Goal: Task Accomplishment & Management: Complete application form

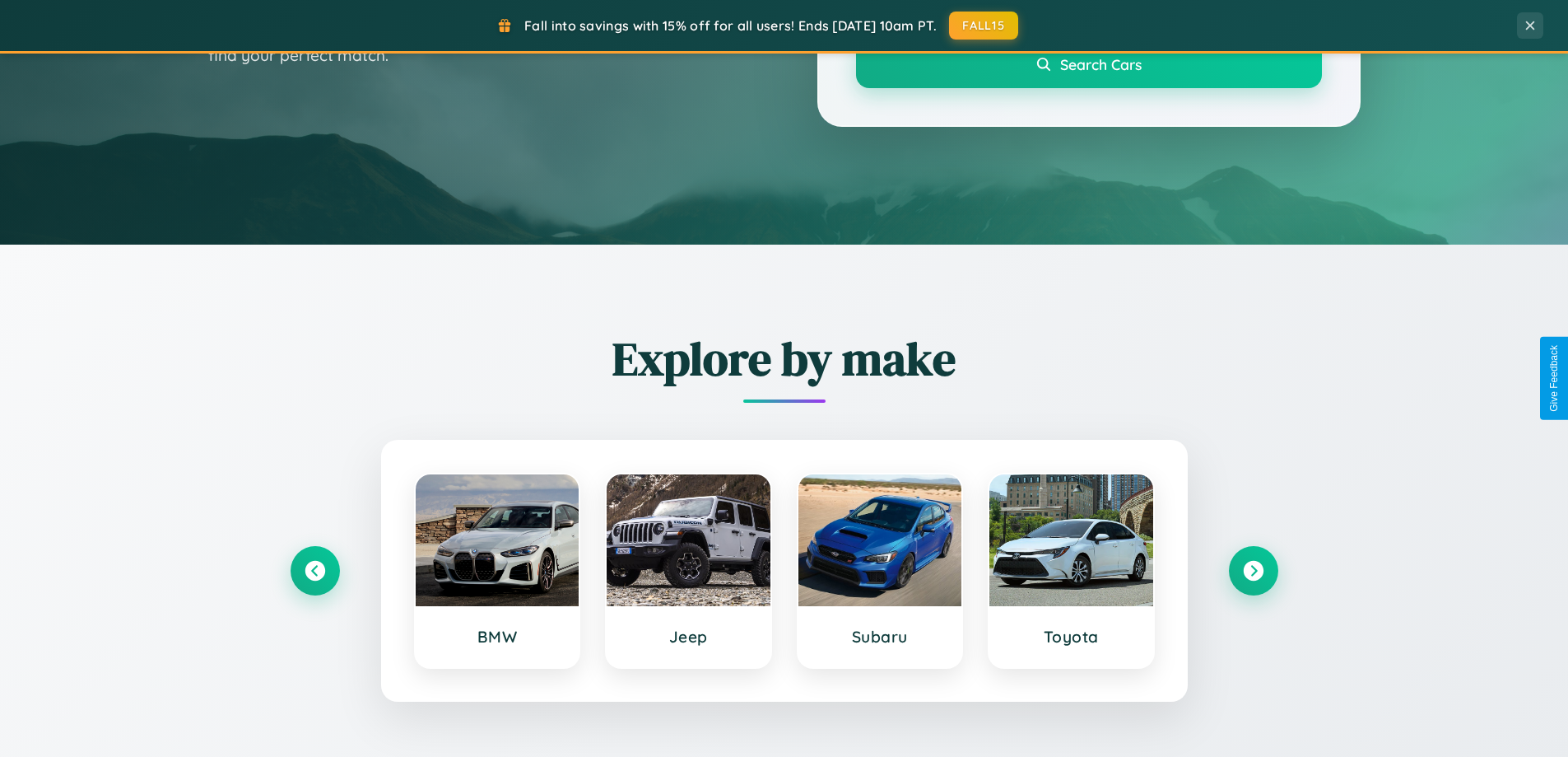
scroll to position [709, 0]
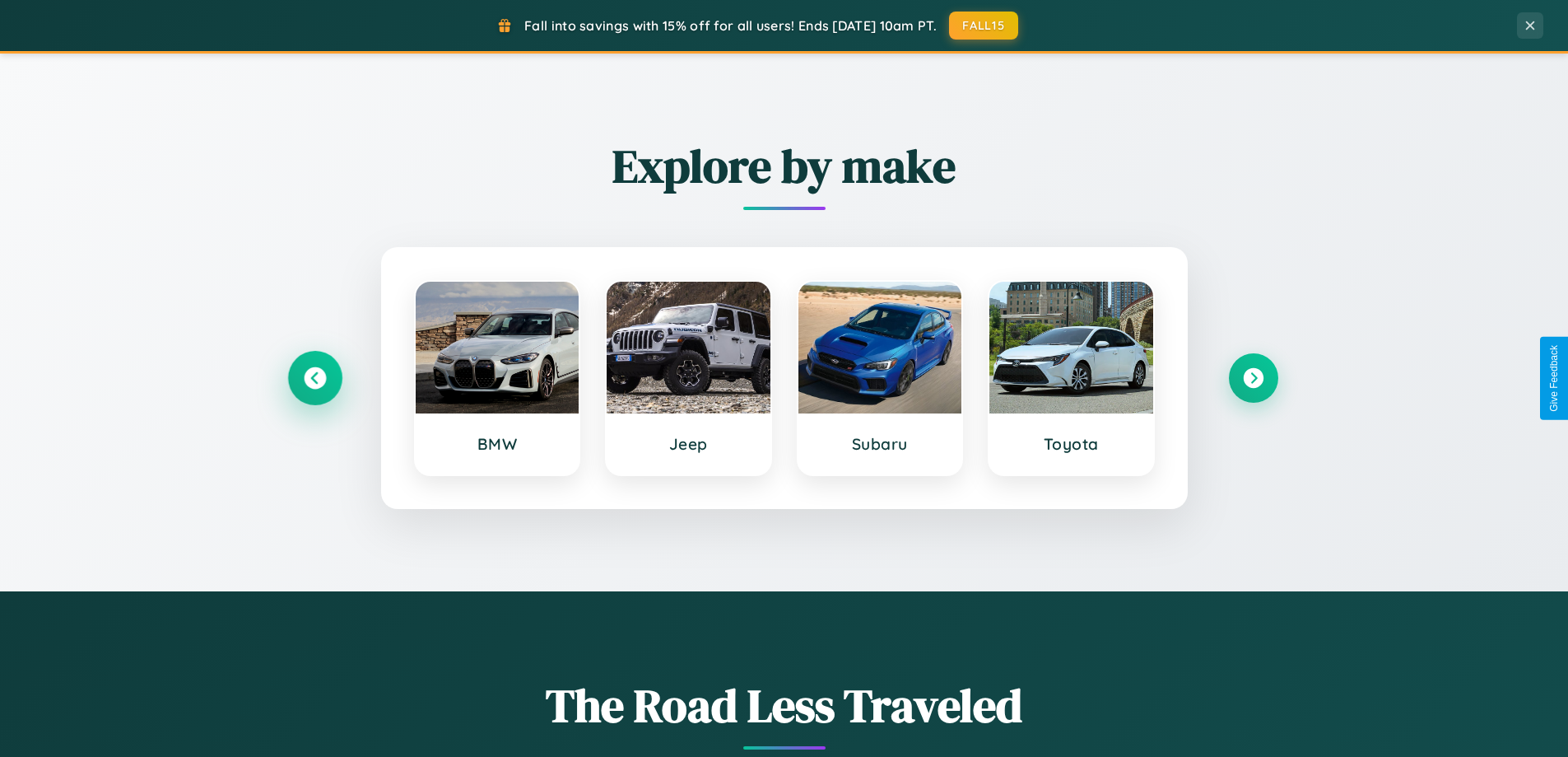
click at [314, 378] on icon at bounding box center [314, 378] width 22 height 22
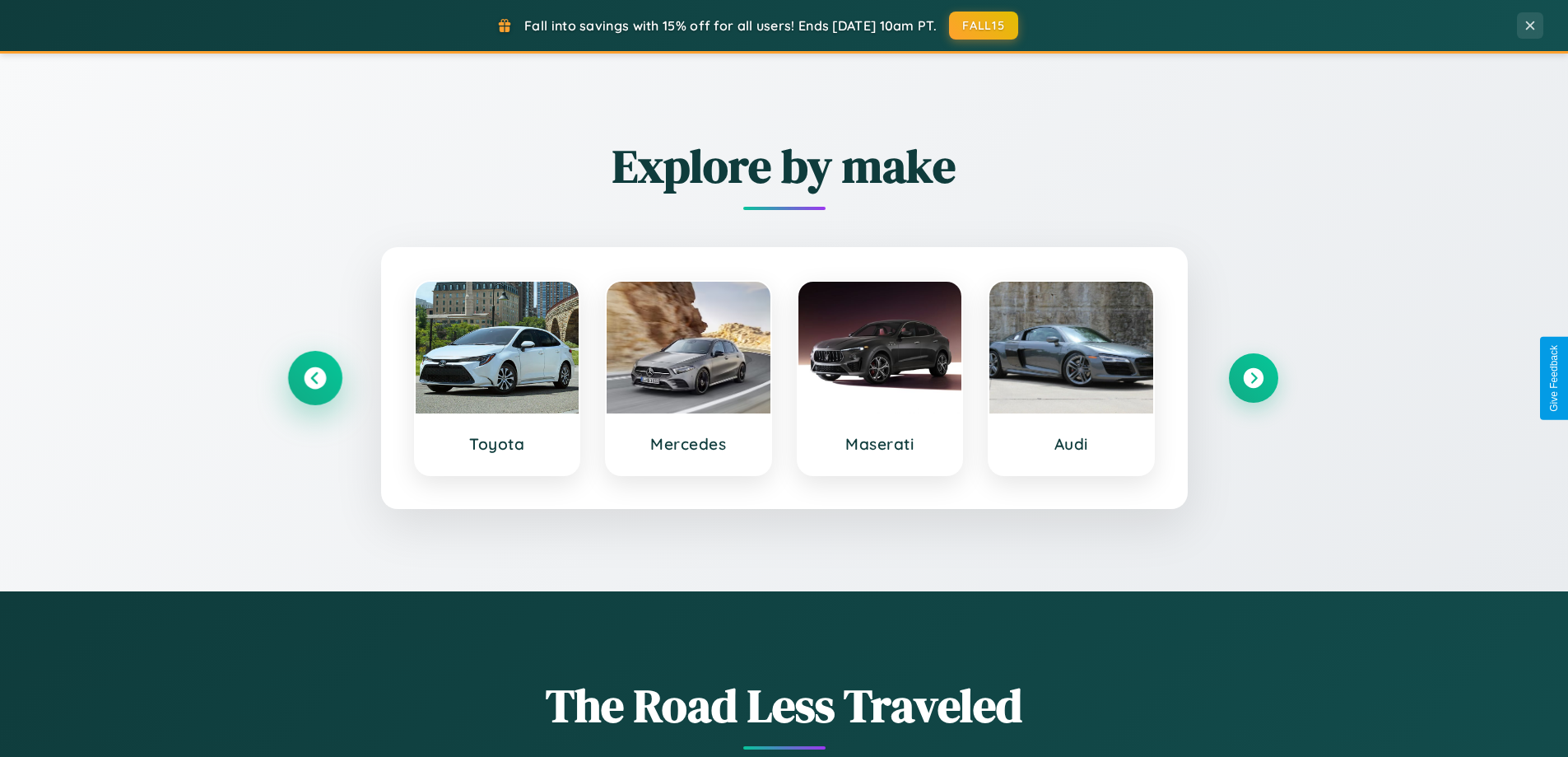
click at [314, 378] on icon at bounding box center [314, 378] width 22 height 22
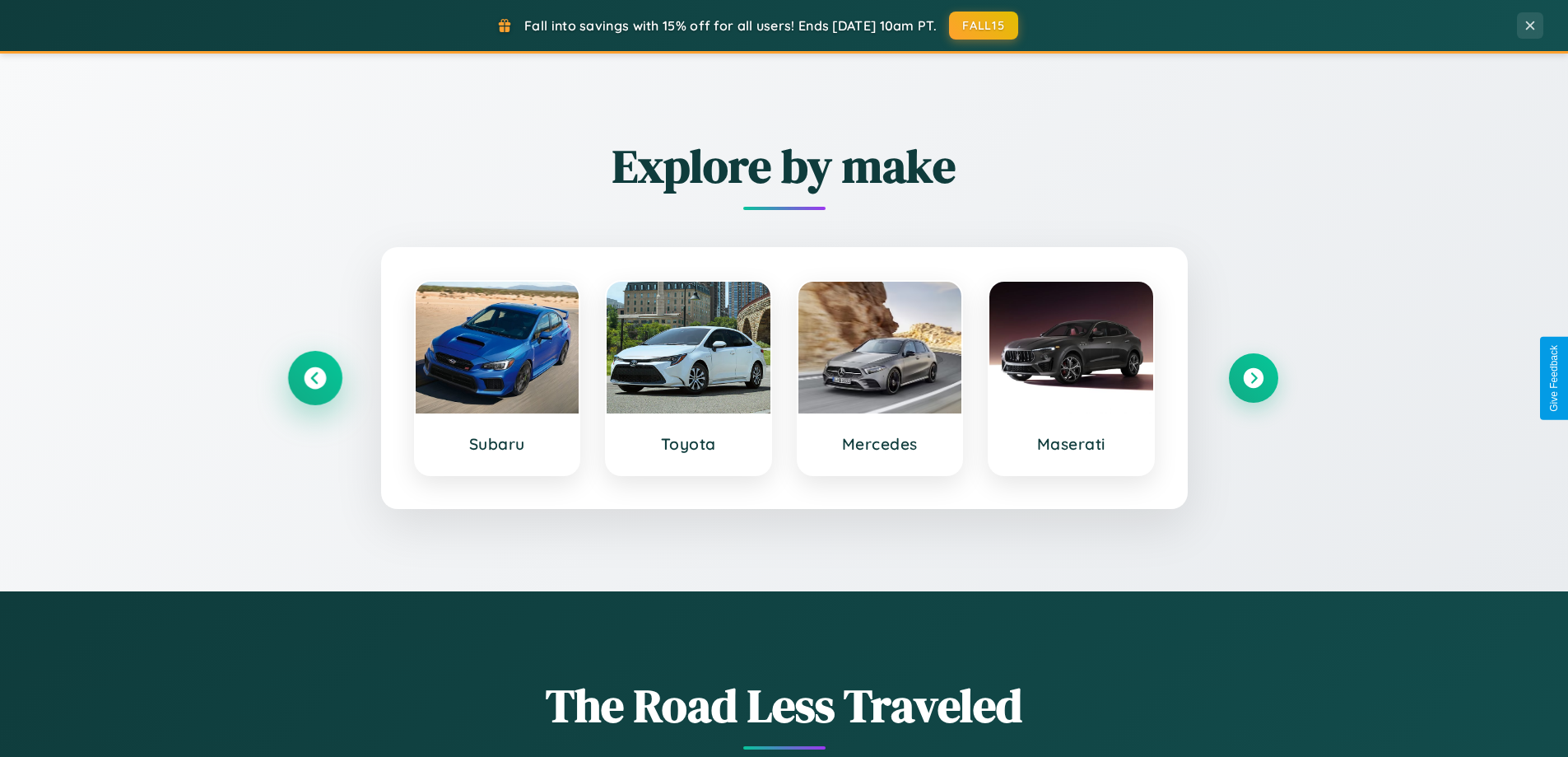
click at [314, 378] on icon at bounding box center [314, 378] width 22 height 22
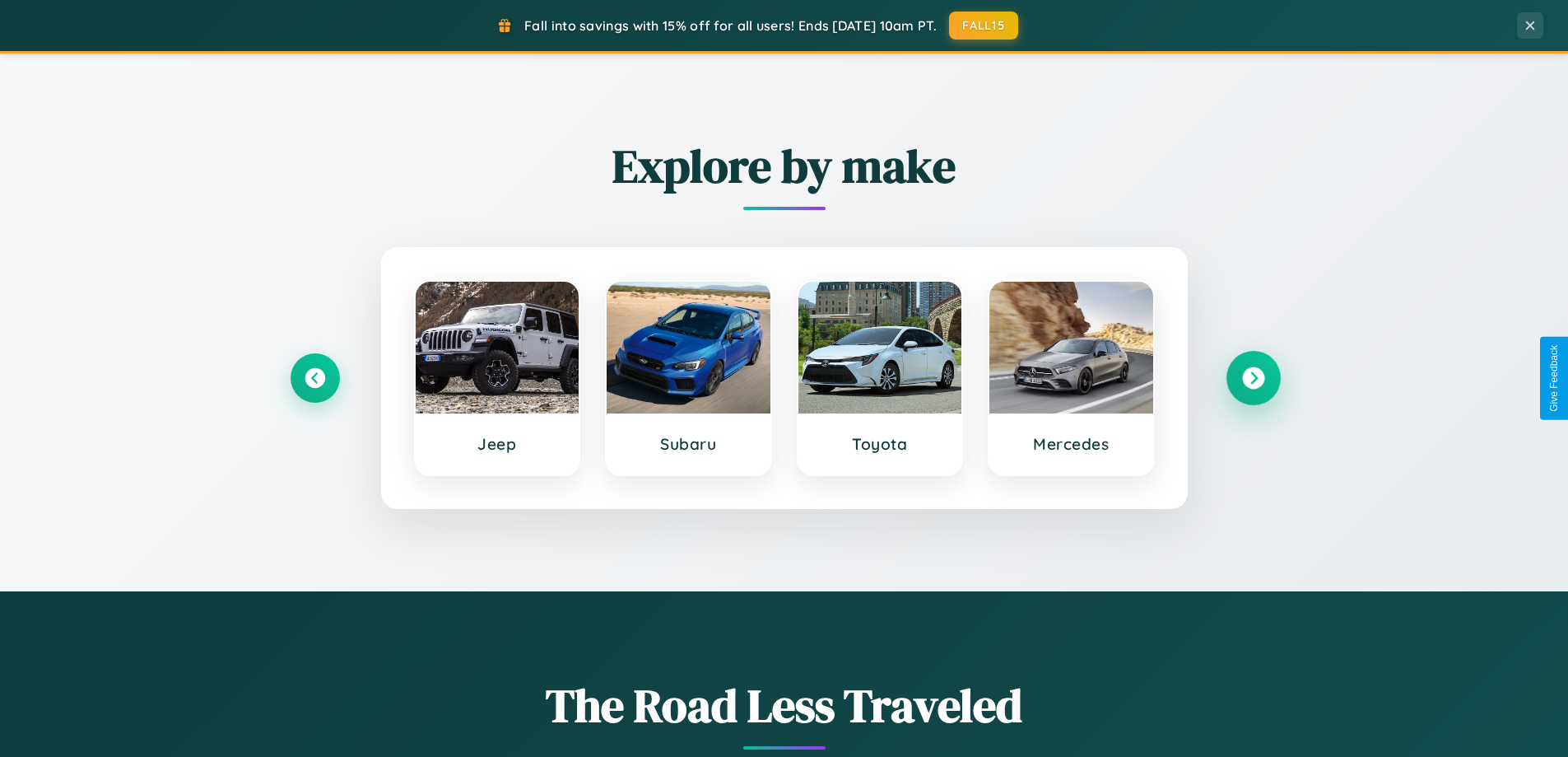
click at [1253, 378] on icon at bounding box center [1253, 378] width 22 height 22
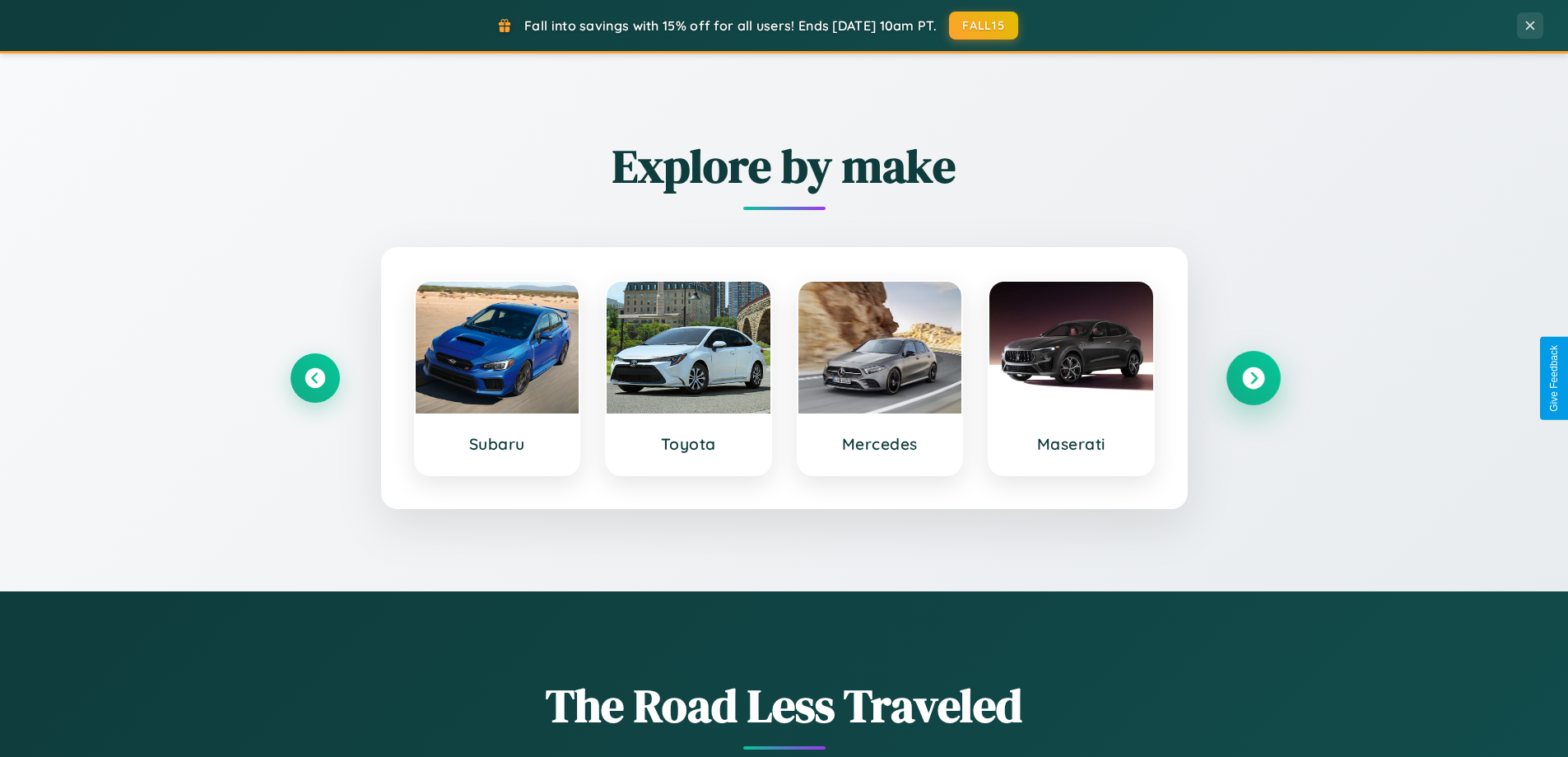
click at [1253, 378] on icon at bounding box center [1253, 378] width 22 height 22
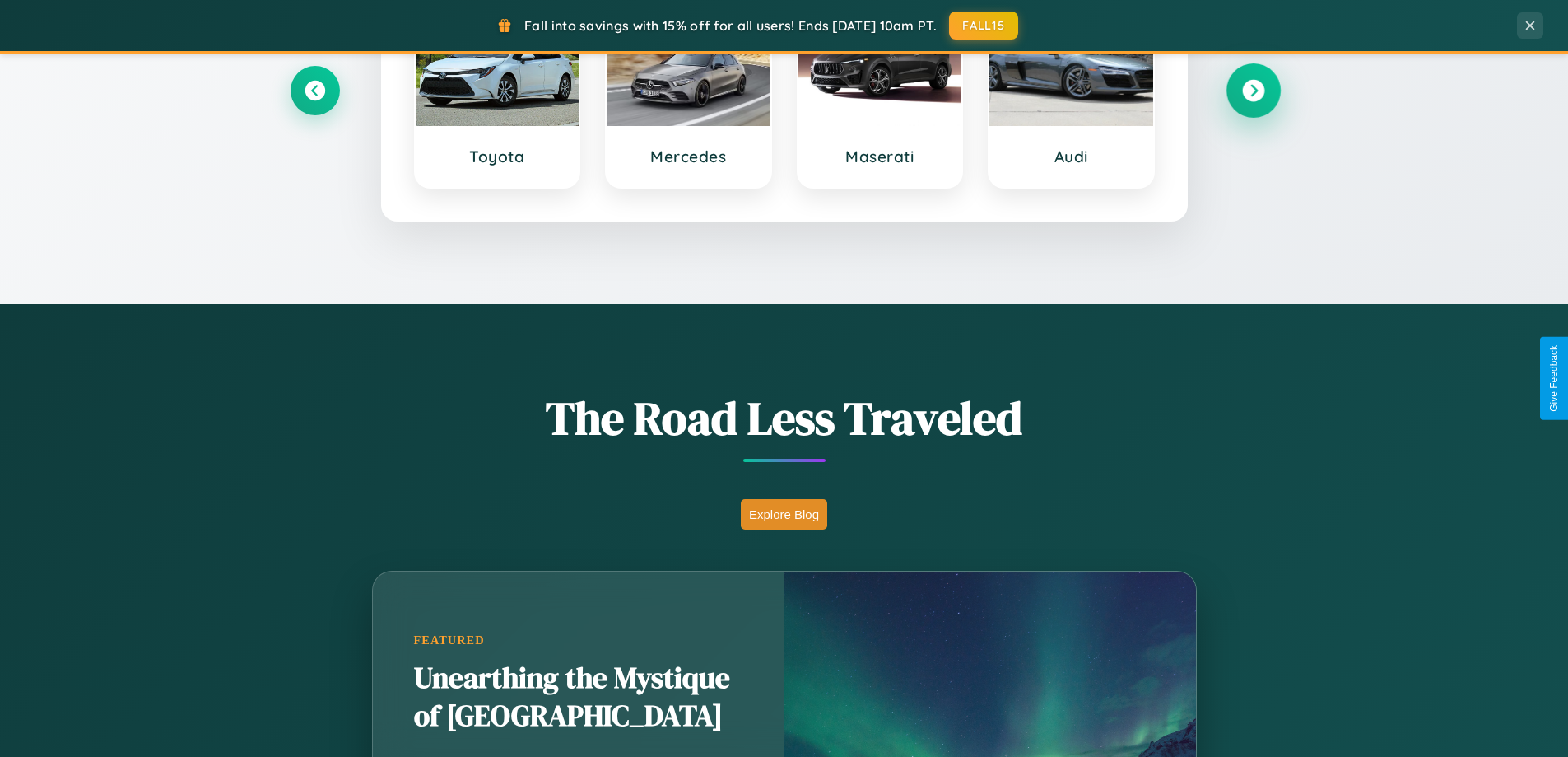
scroll to position [3169, 0]
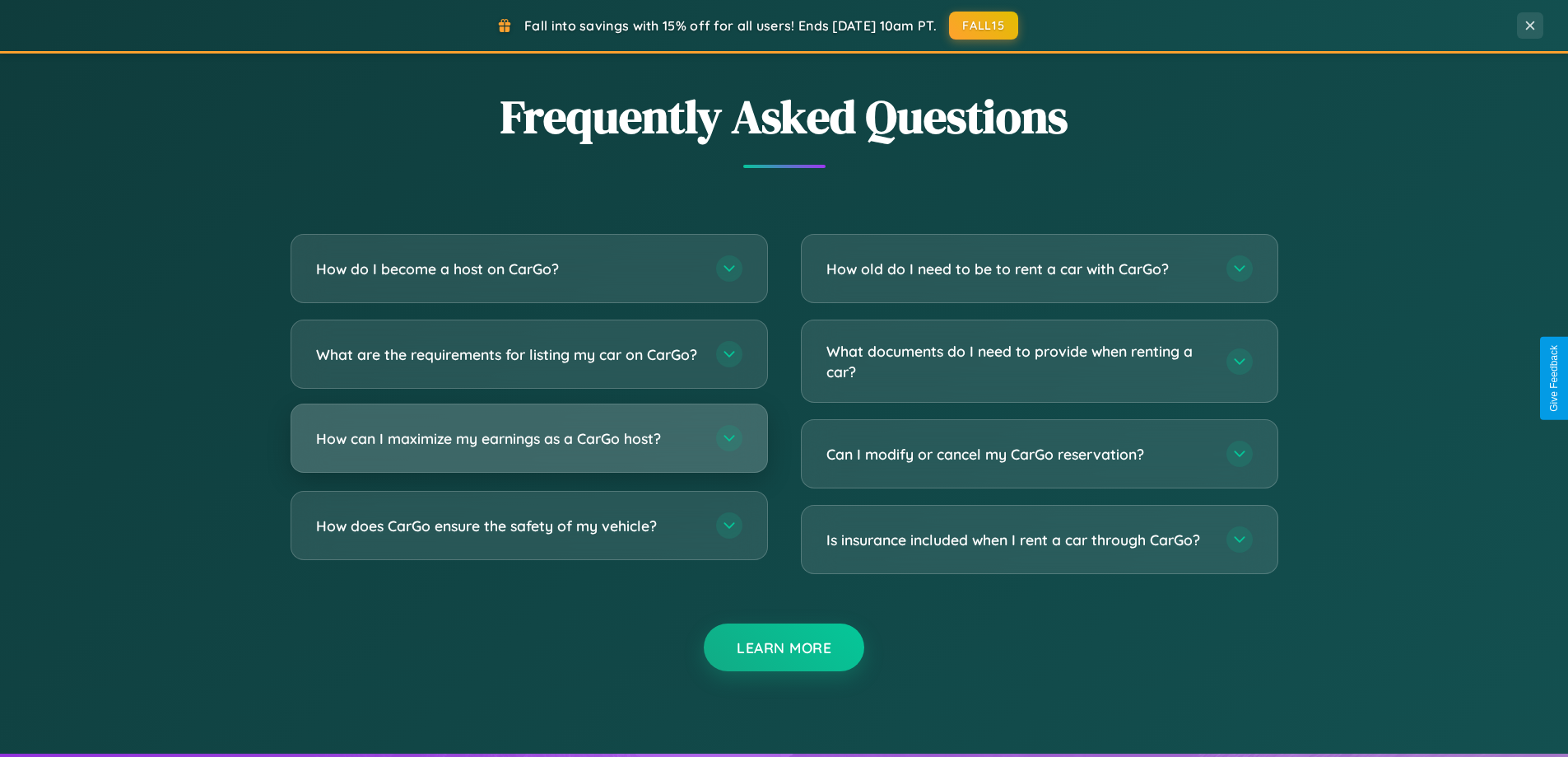
click at [529, 449] on h3 "How can I maximize my earnings as a CarGo host?" at bounding box center [507, 438] width 383 height 20
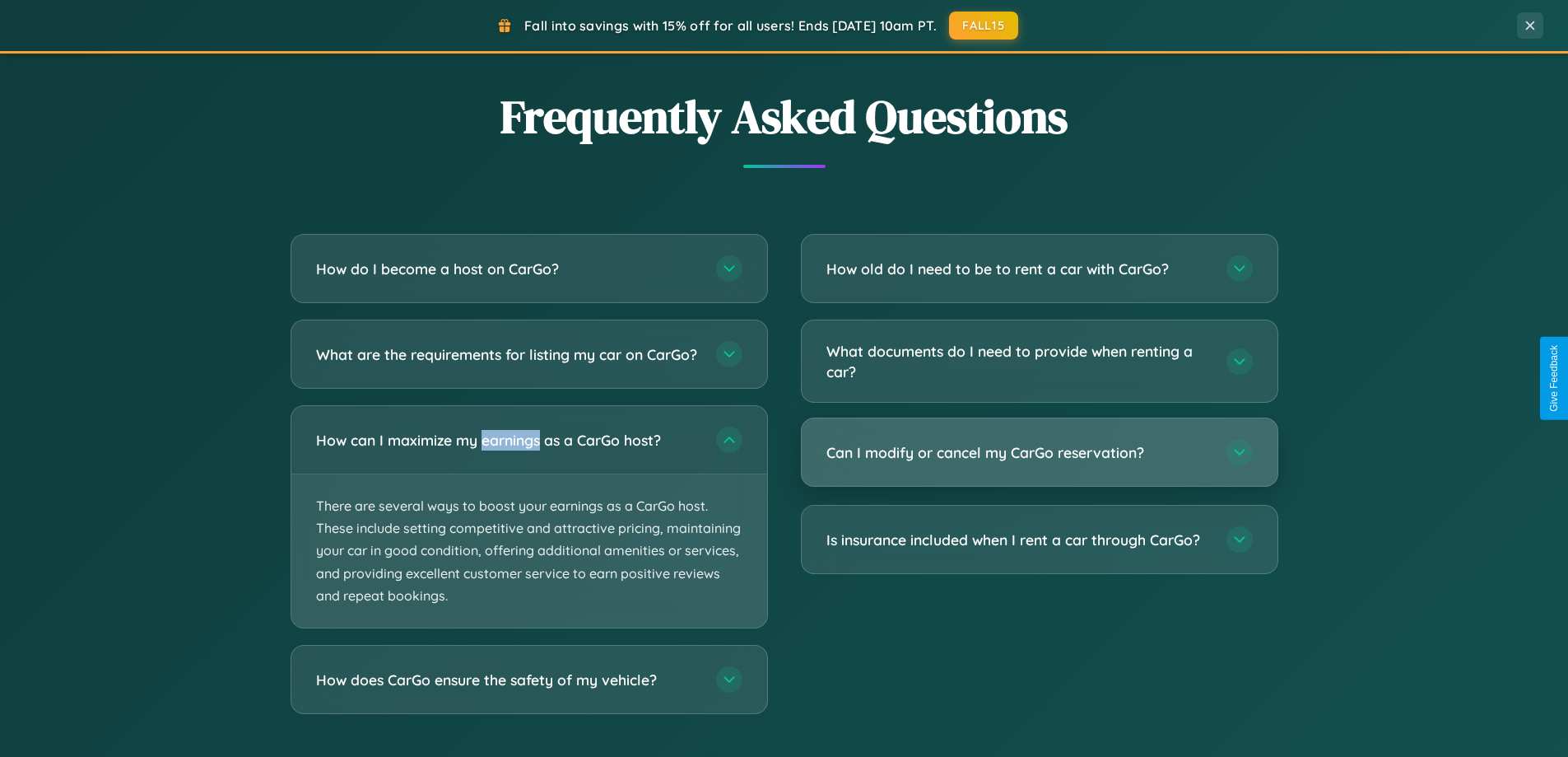
click at [1039, 452] on h3 "Can I modify or cancel my CarGo reservation?" at bounding box center [1017, 452] width 383 height 20
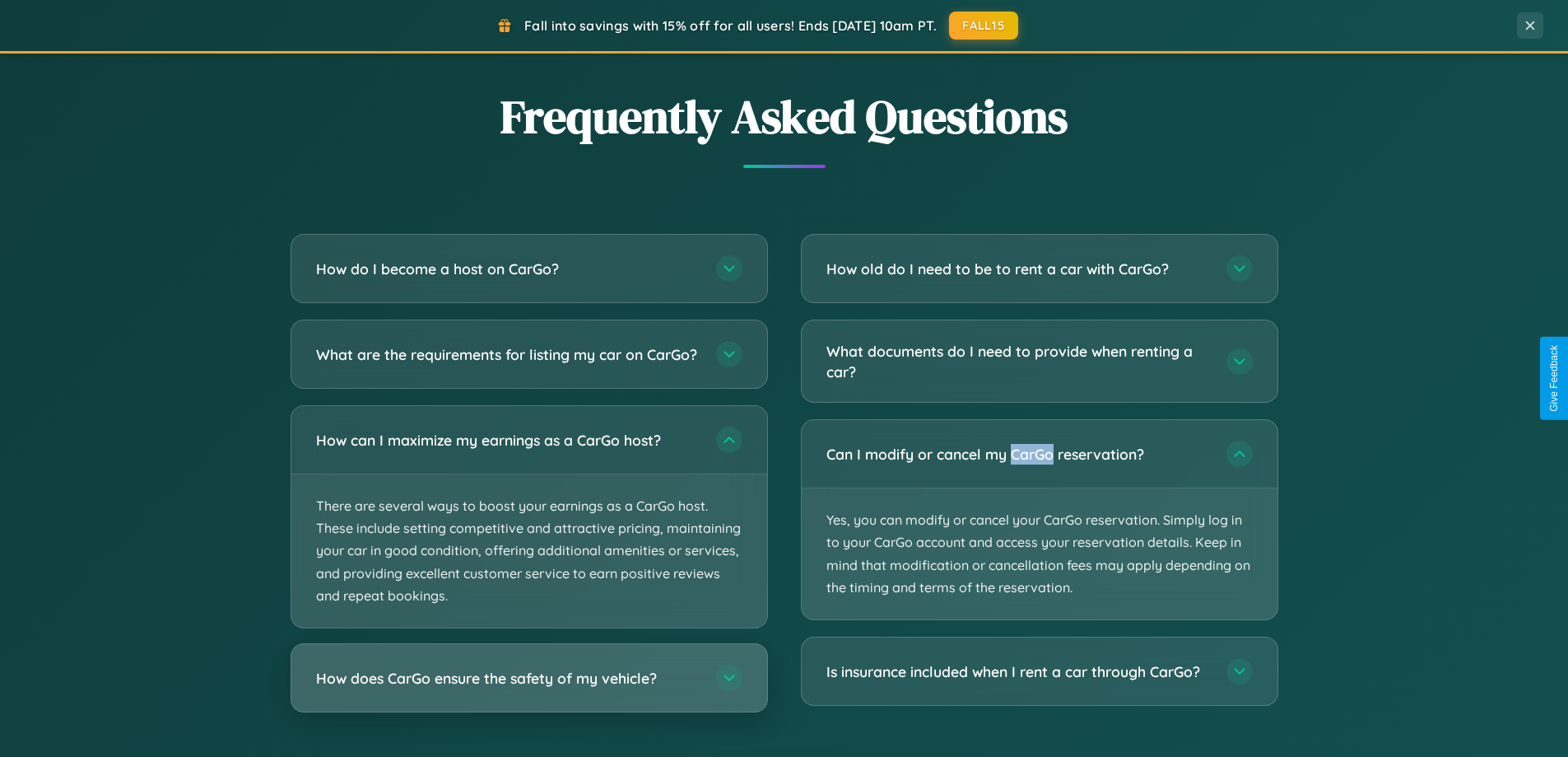
click at [529, 688] on h3 "How does CarGo ensure the safety of my vehicle?" at bounding box center [507, 678] width 383 height 20
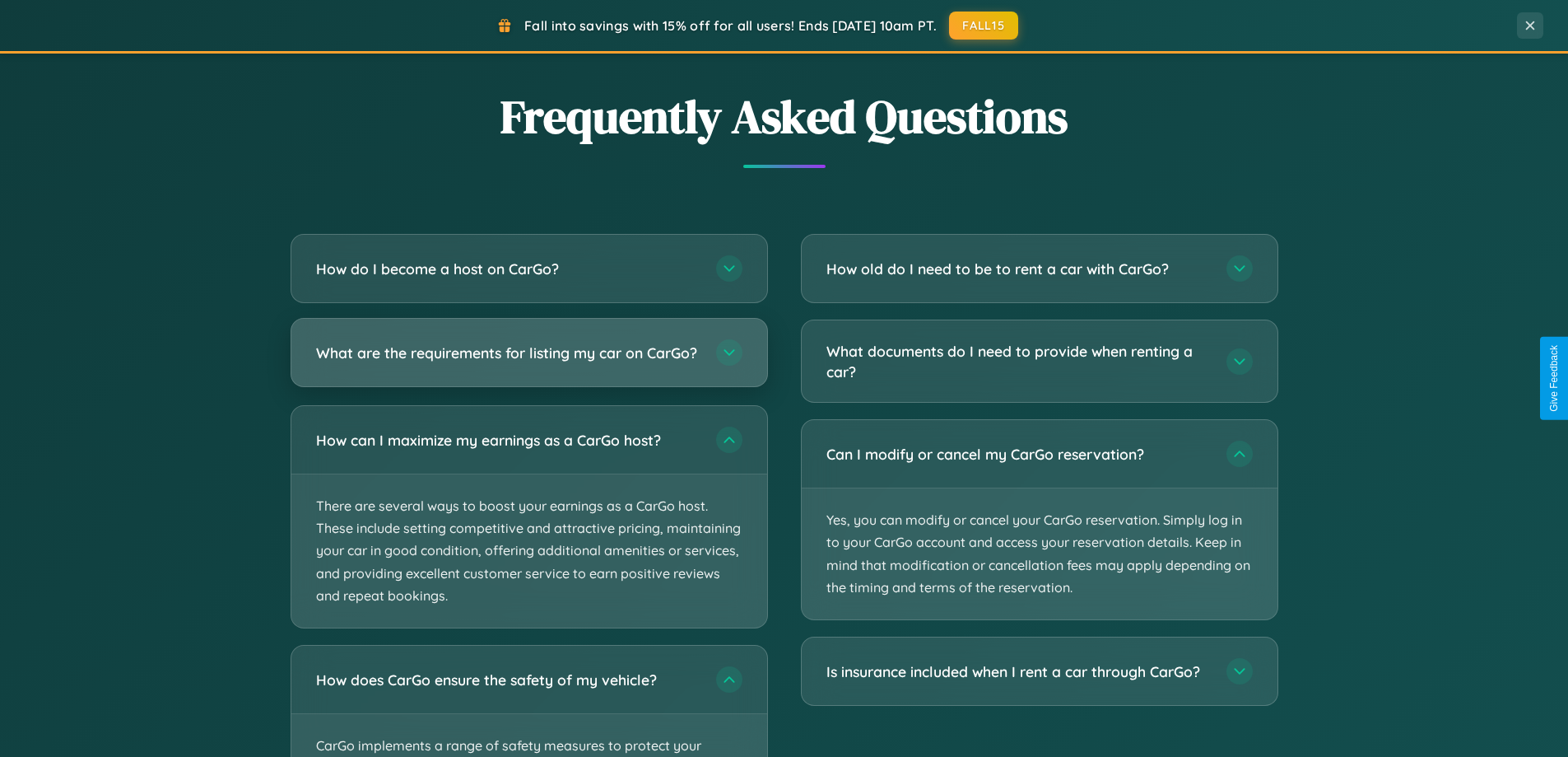
click at [529, 360] on h3 "What are the requirements for listing my car on CarGo?" at bounding box center [507, 353] width 383 height 20
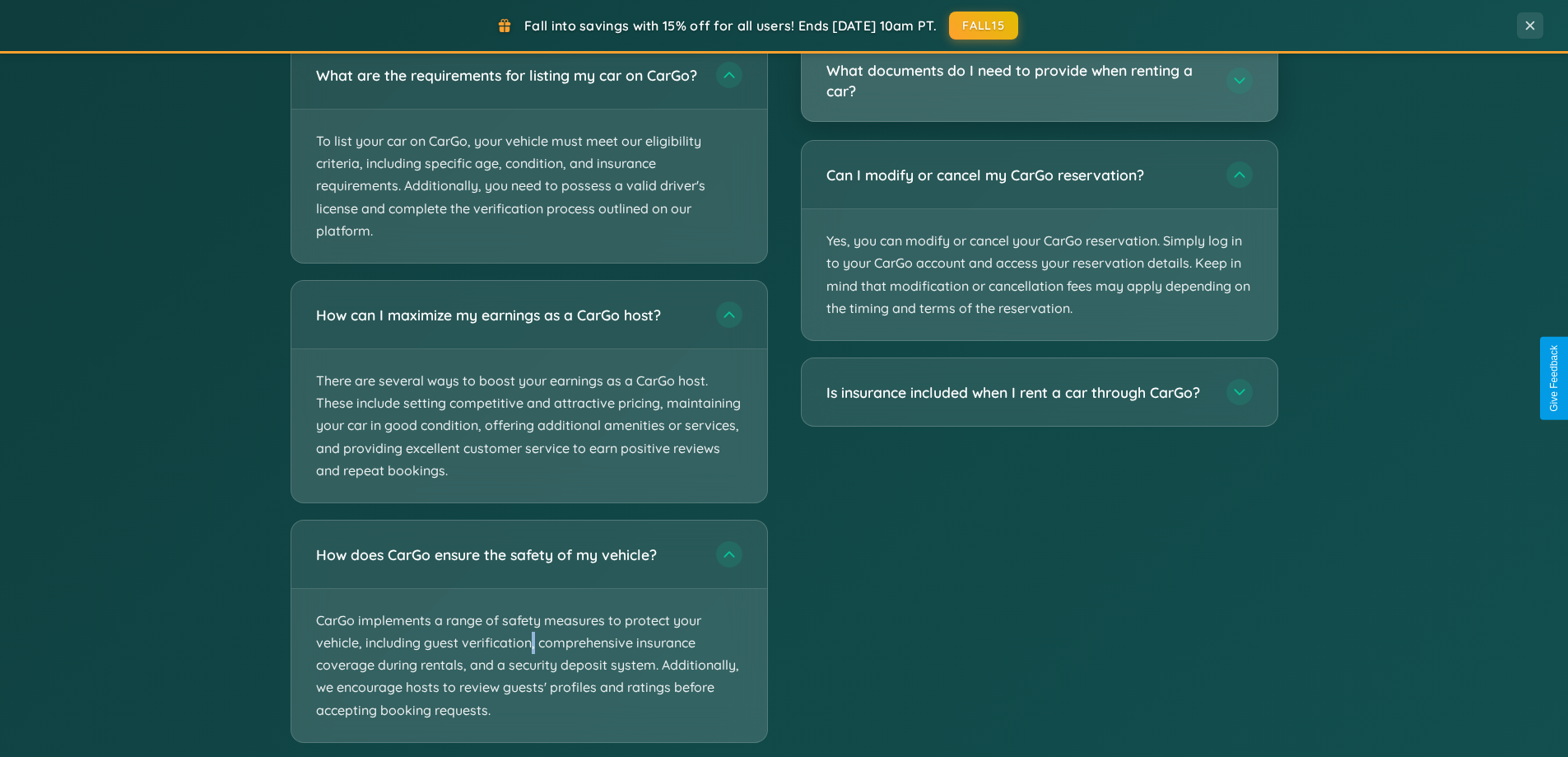
click at [1039, 82] on h3 "What documents do I need to provide when renting a car?" at bounding box center [1017, 80] width 383 height 41
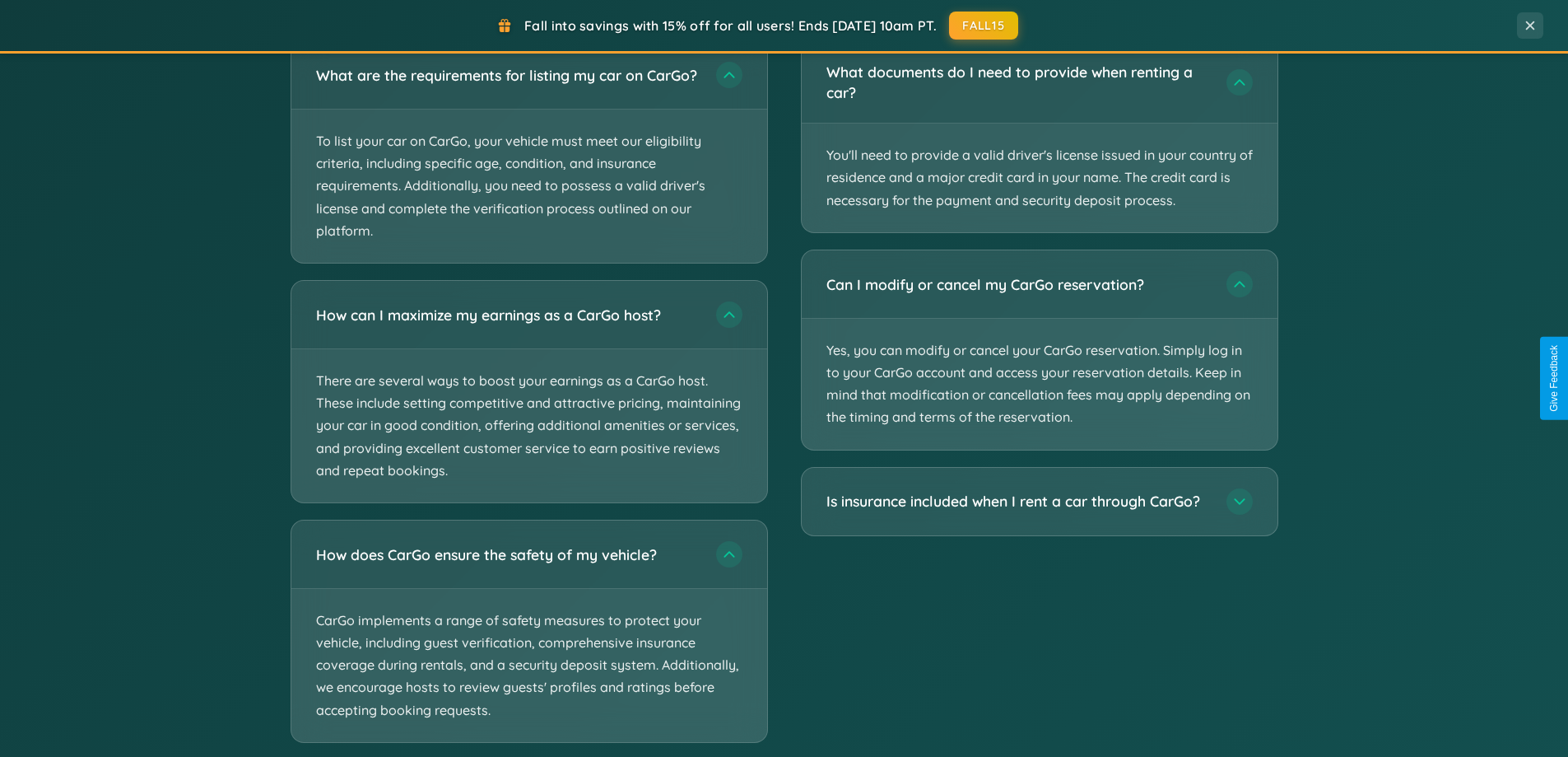
click at [529, 11] on div "Fall into savings with 15% off for all users! Ends [DATE] 10am PT. FALL15" at bounding box center [758, 26] width 1466 height 28
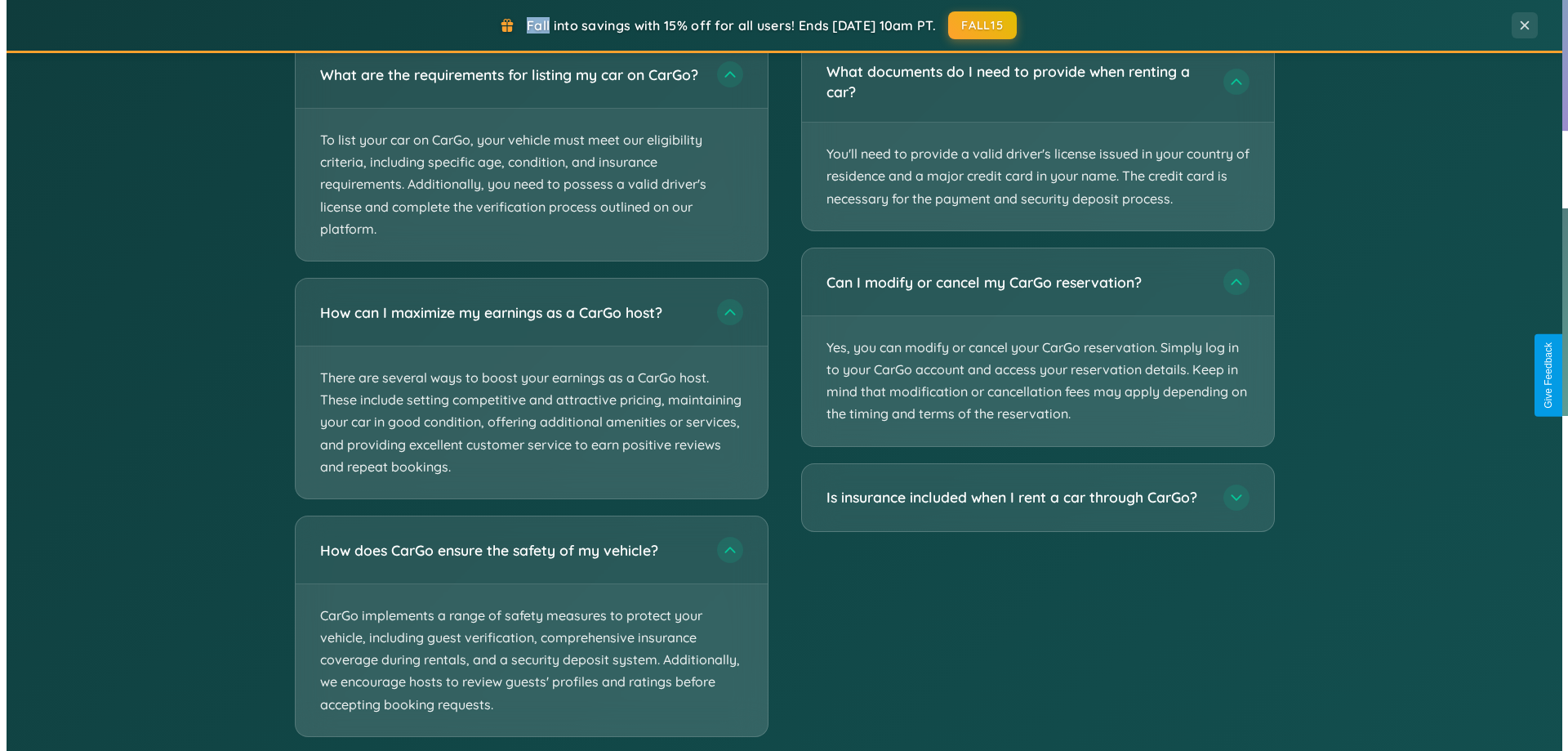
scroll to position [0, 0]
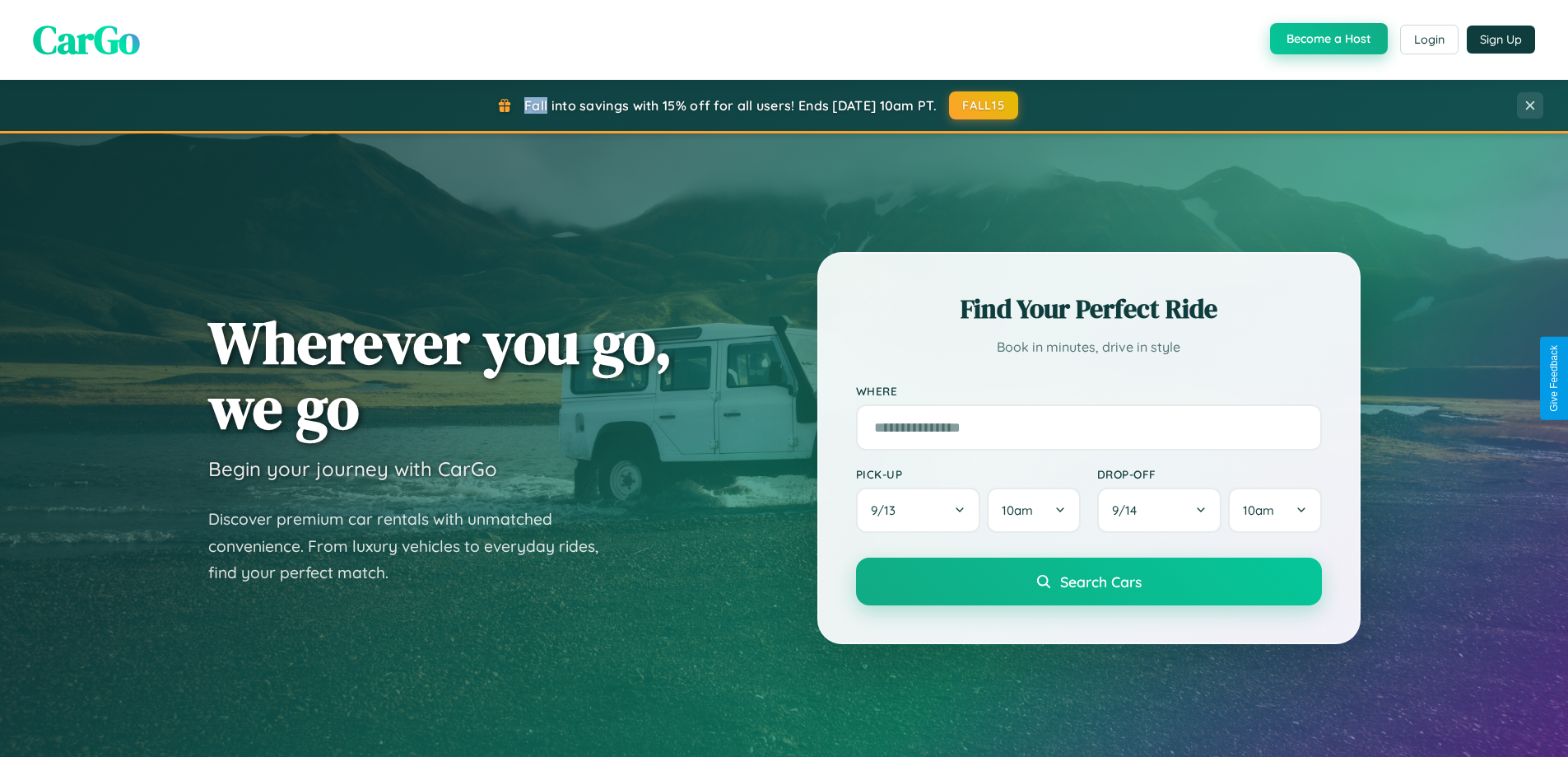
click at [1327, 40] on button "Become a Host" at bounding box center [1329, 39] width 118 height 32
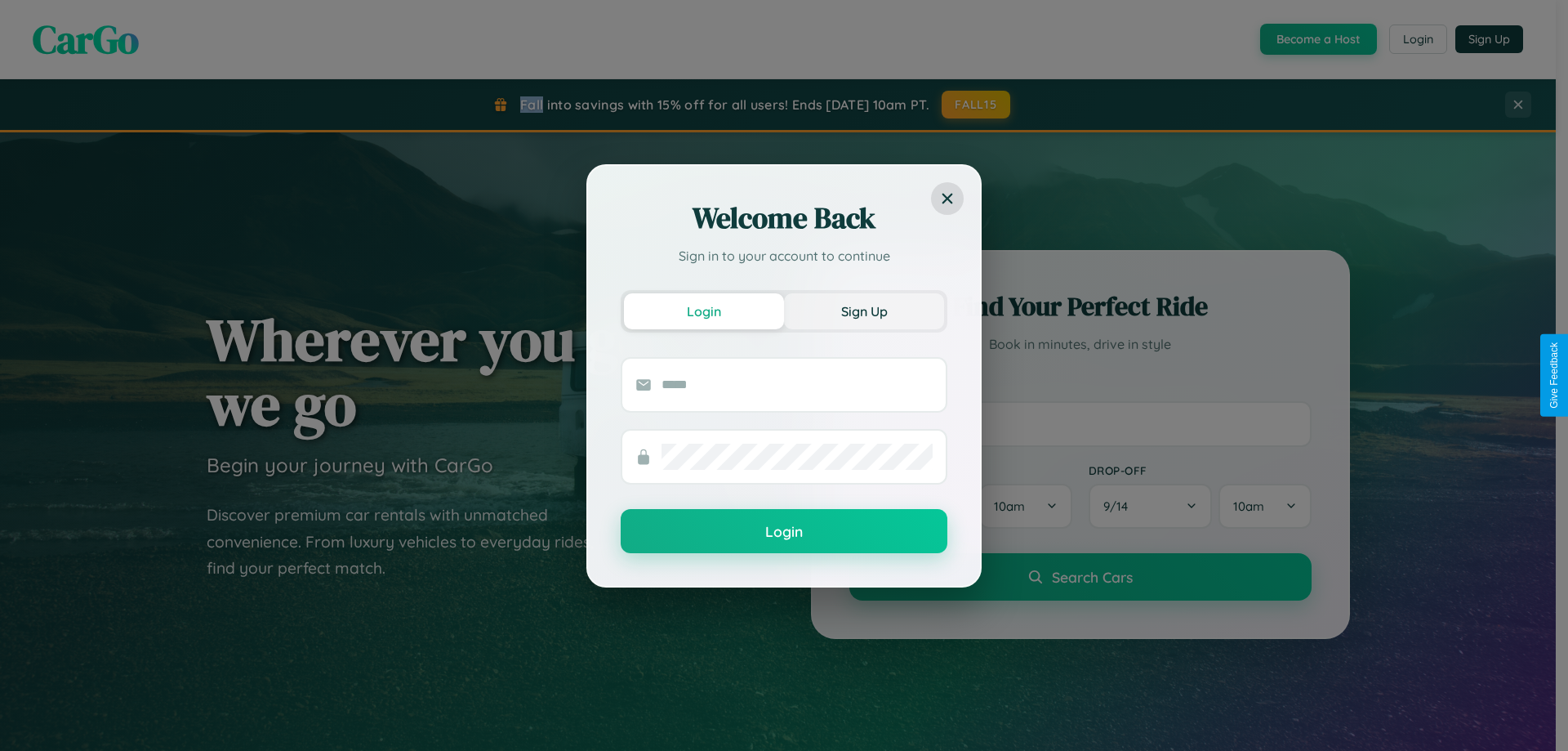
click at [864, 310] on button "Sign Up" at bounding box center [864, 310] width 160 height 36
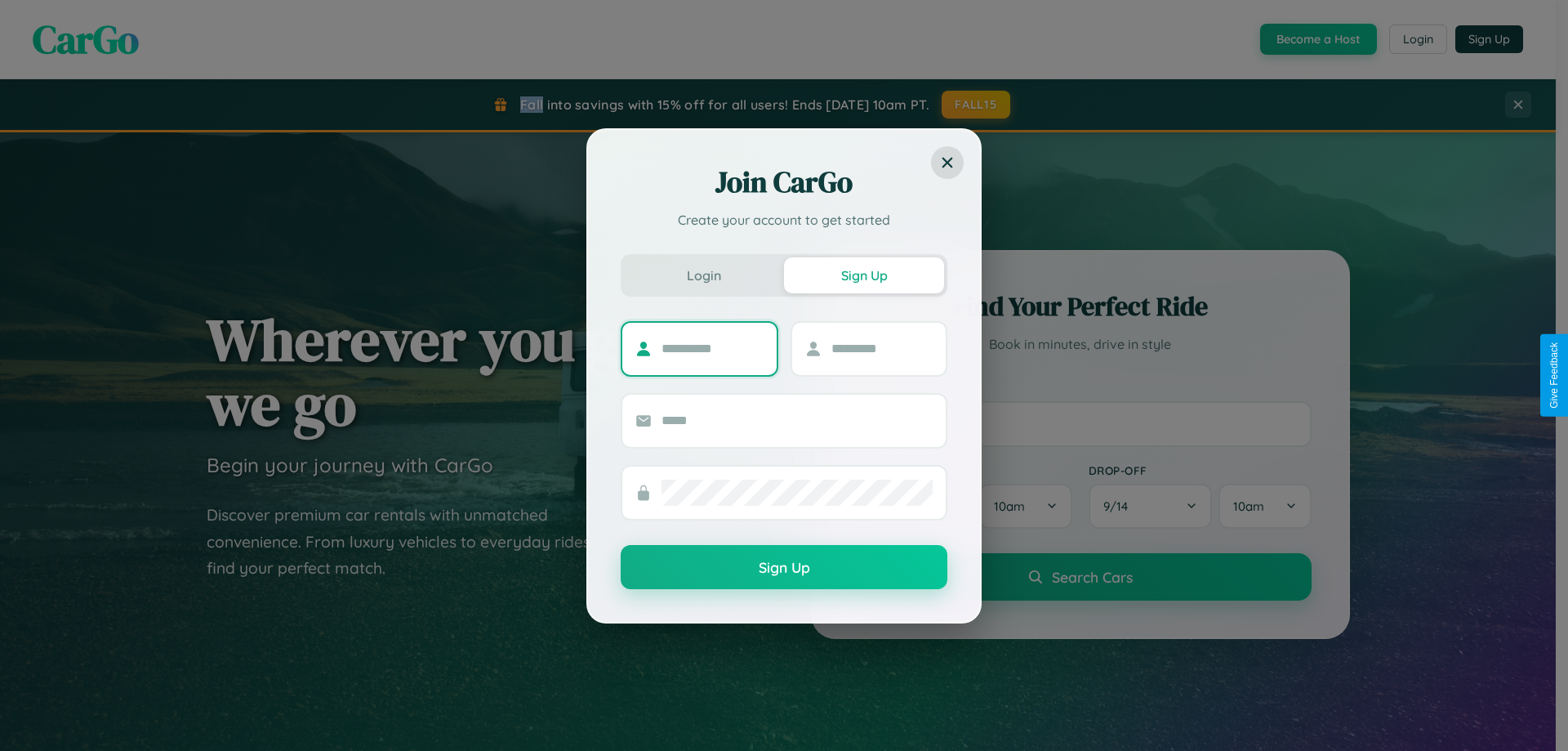
click at [712, 348] on input "text" at bounding box center [712, 349] width 102 height 26
type input "****"
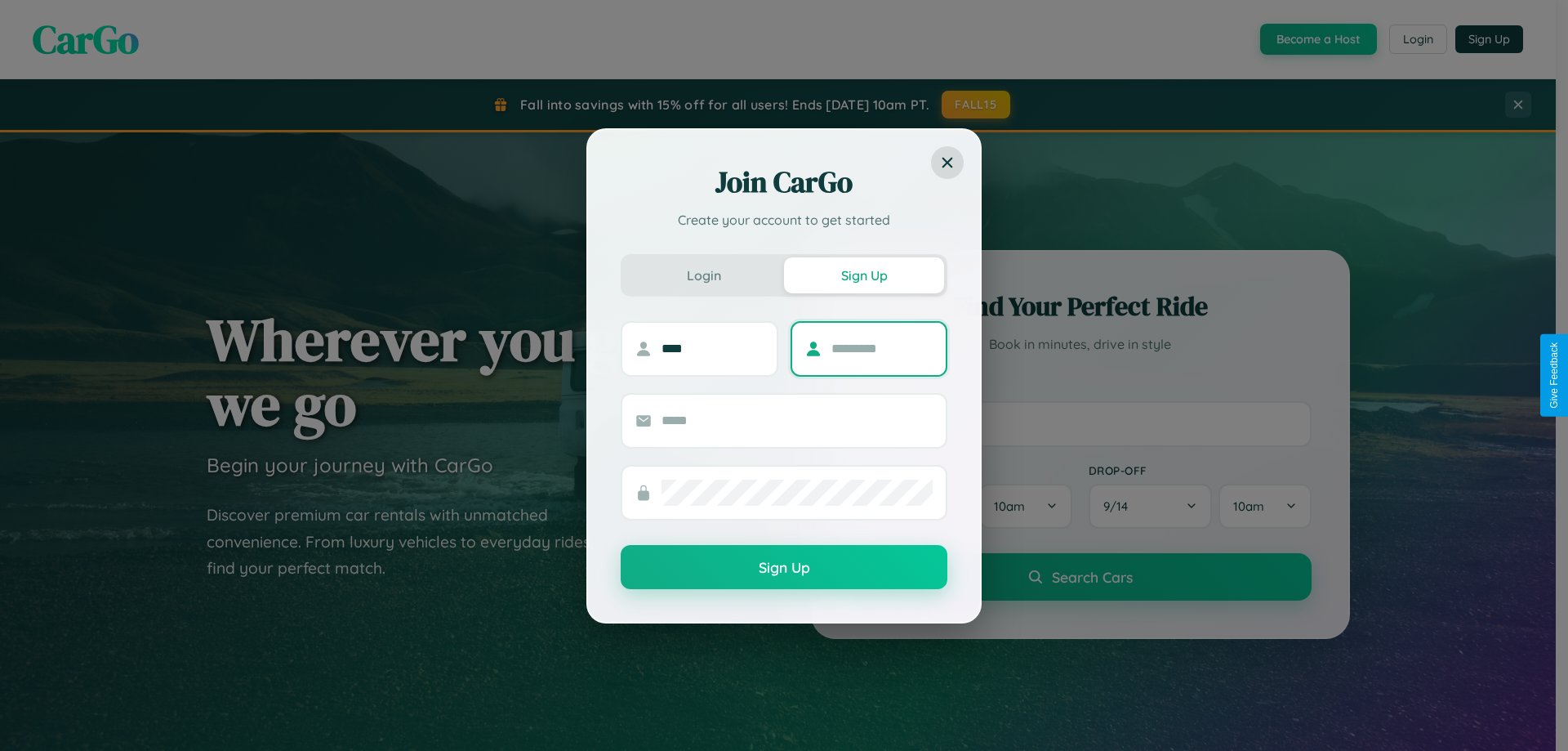
click at [881, 348] on input "text" at bounding box center [882, 349] width 102 height 26
type input "*****"
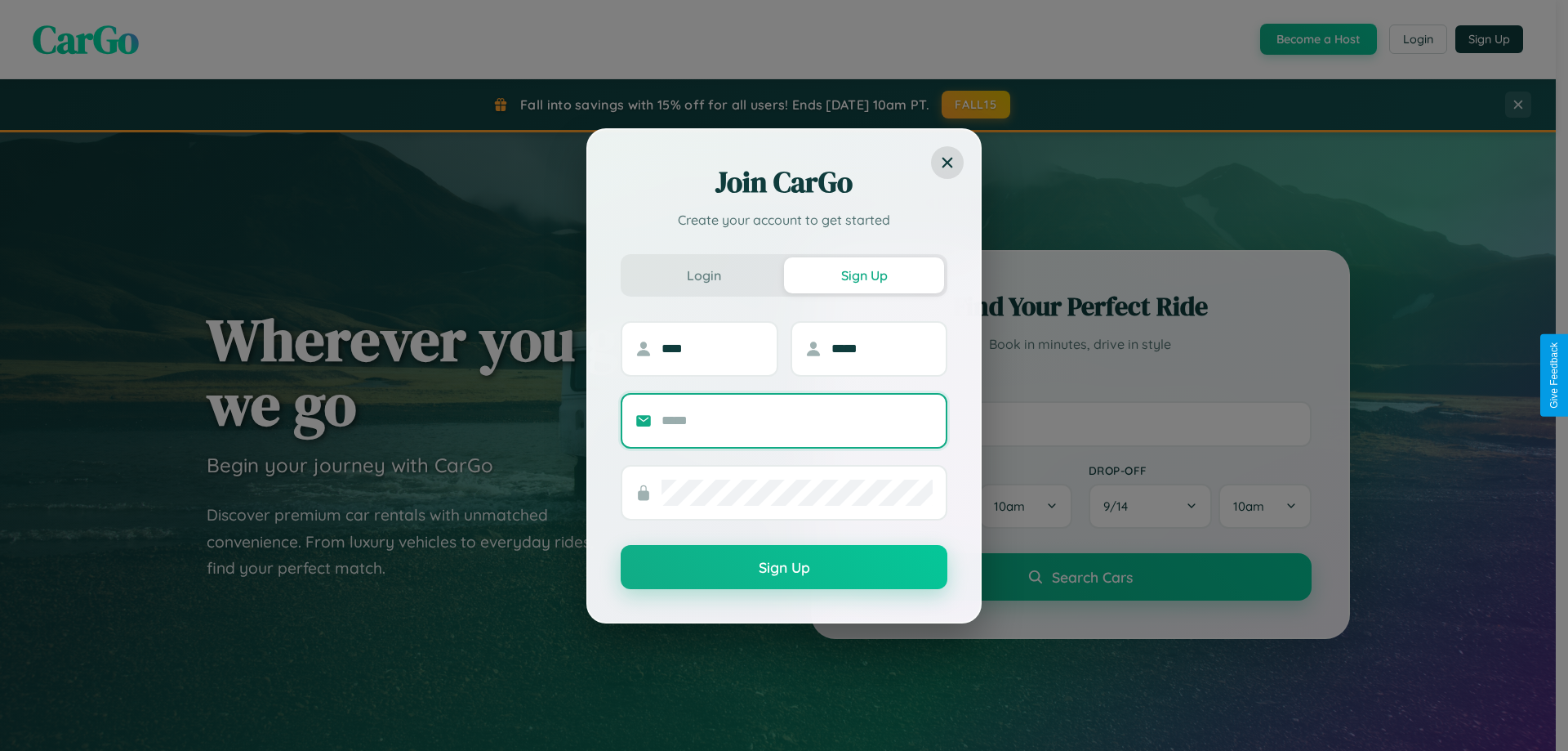
click at [797, 420] on input "text" at bounding box center [797, 421] width 271 height 26
type input "**********"
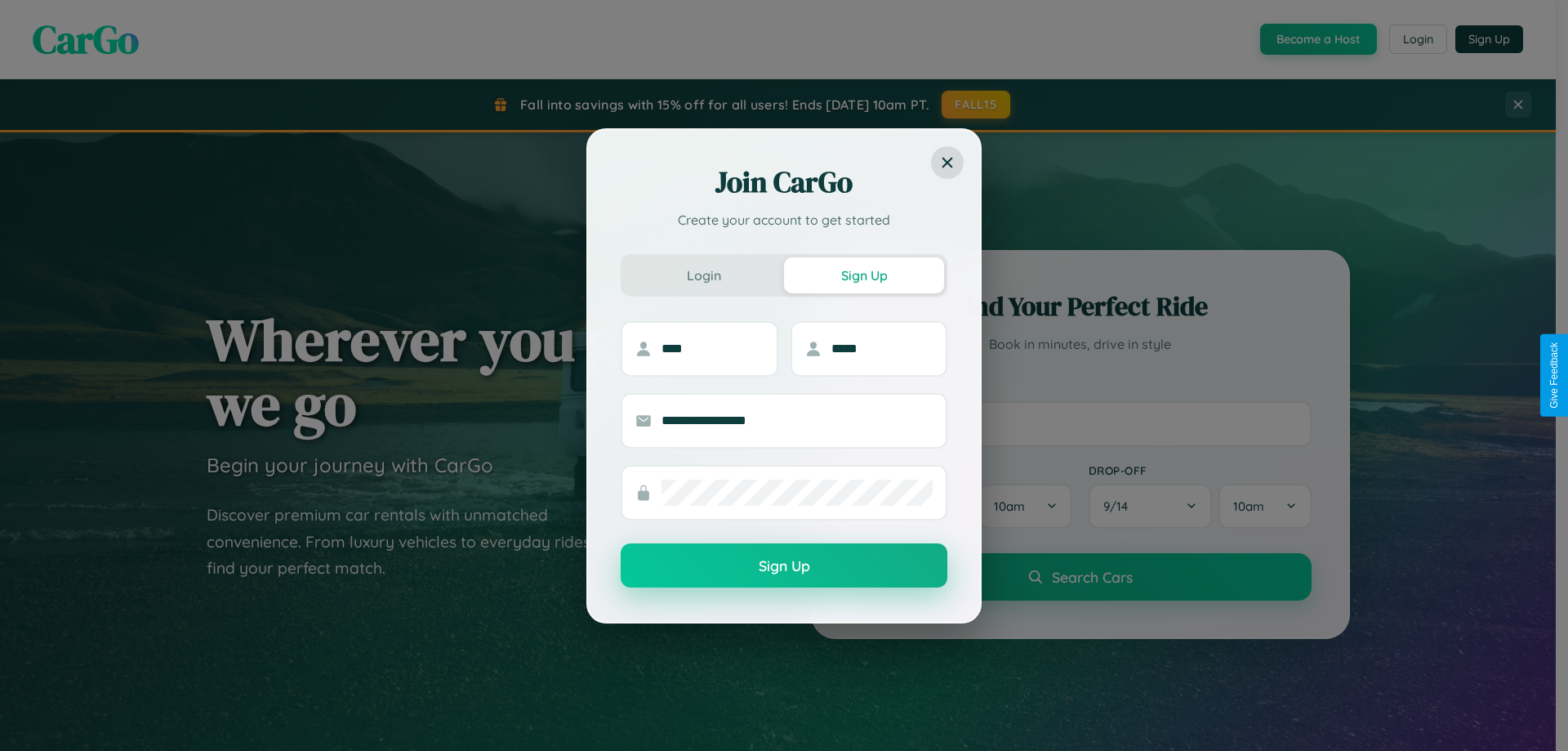
click at [784, 567] on button "Sign Up" at bounding box center [784, 565] width 327 height 44
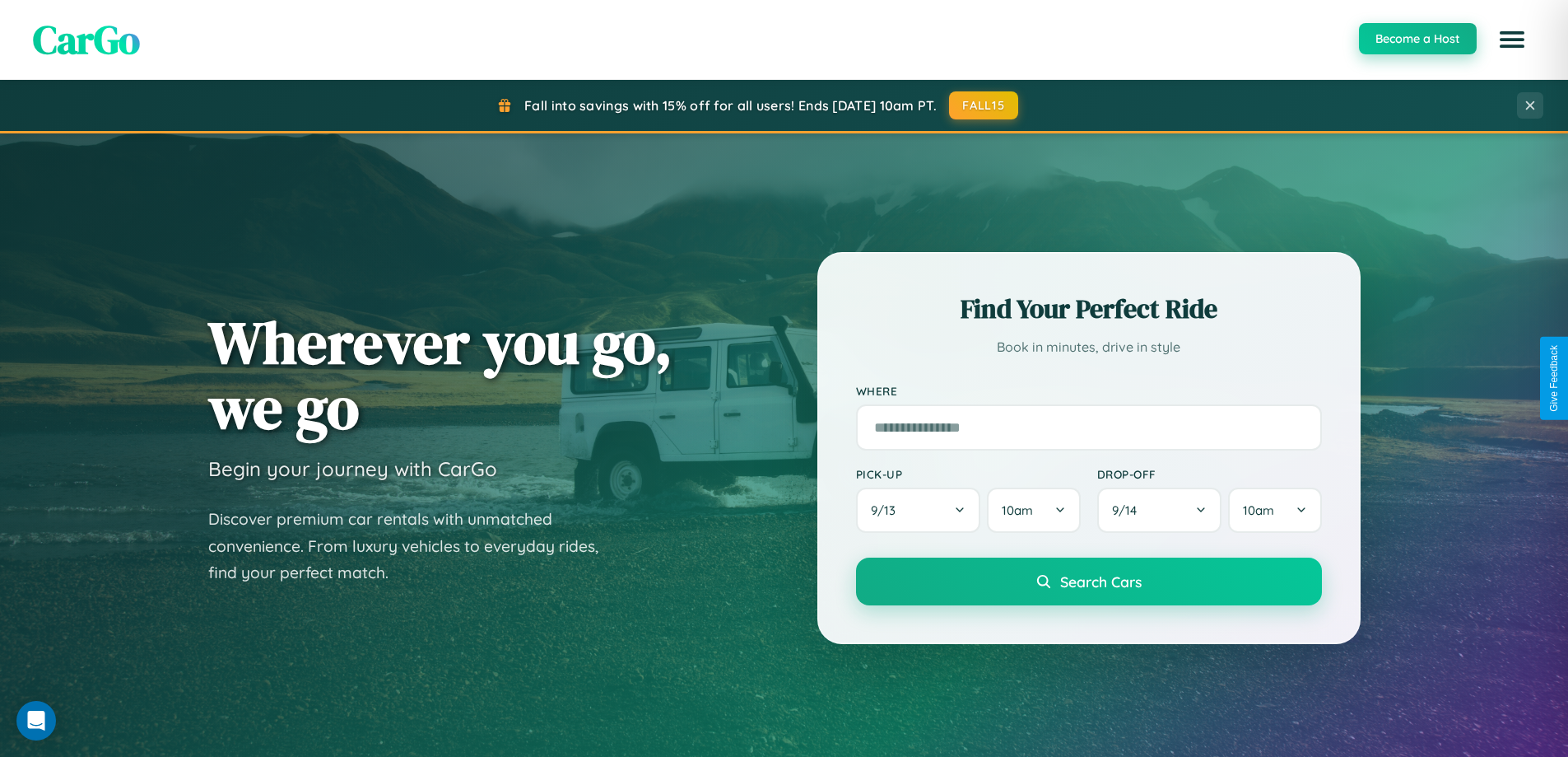
click at [1416, 40] on button "Become a Host" at bounding box center [1418, 39] width 118 height 32
